Goal: Find specific page/section: Find specific page/section

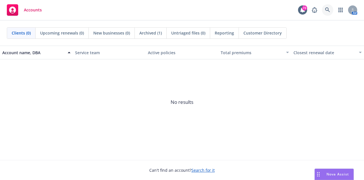
click at [328, 9] on icon at bounding box center [327, 9] width 5 height 5
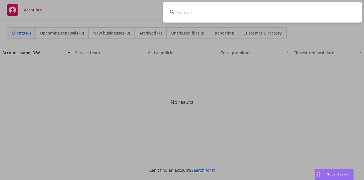
click at [328, 9] on input at bounding box center [262, 12] width 199 height 20
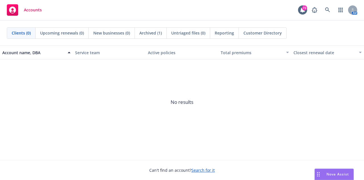
drag, startPoint x: 328, startPoint y: 9, endPoint x: 153, endPoint y: 91, distance: 194.1
click at [328, 8] on icon at bounding box center [327, 9] width 5 height 5
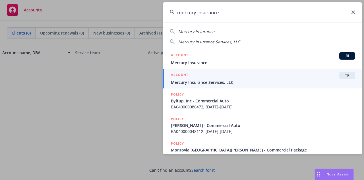
type input "mercury insurance"
click at [218, 85] on span "Mercury Insurance Services, LLC" at bounding box center [263, 82] width 184 height 6
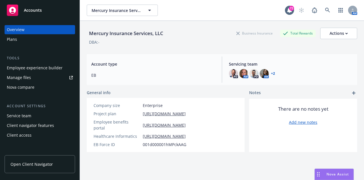
click at [51, 164] on span "Open Client Navigator" at bounding box center [32, 164] width 42 height 6
